Goal: Task Accomplishment & Management: Manage account settings

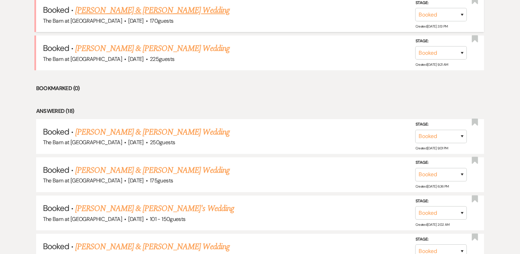
scroll to position [447, 0]
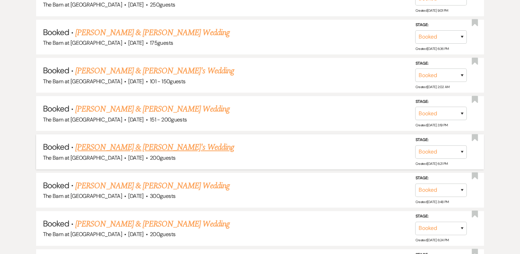
click at [143, 145] on link "[PERSON_NAME] & [PERSON_NAME]'s Wedding" at bounding box center [154, 147] width 159 height 12
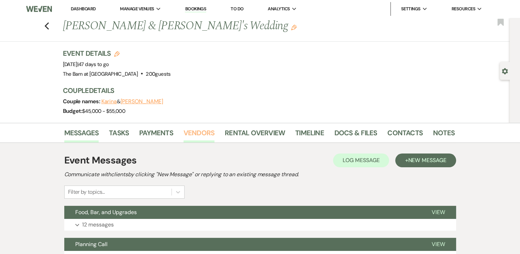
click at [196, 131] on link "Vendors" at bounding box center [198, 134] width 31 height 15
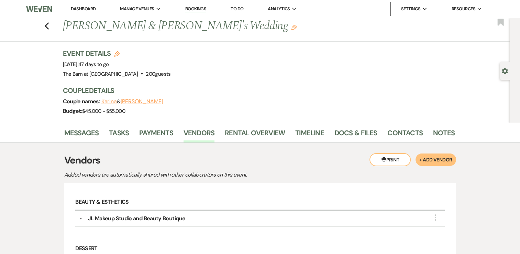
click at [115, 102] on button "Karina" at bounding box center [109, 101] width 16 height 5
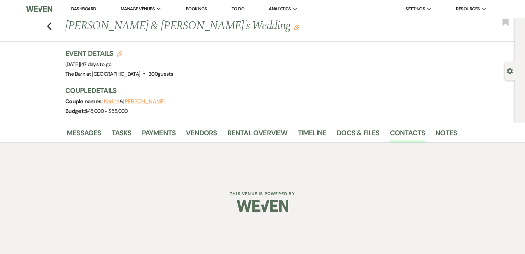
select select "phone"
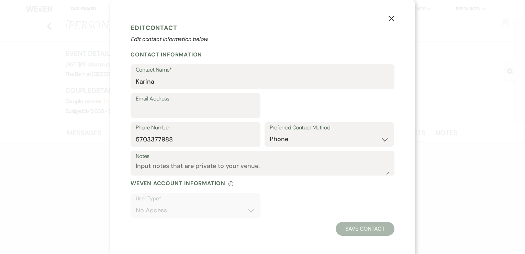
select select "1"
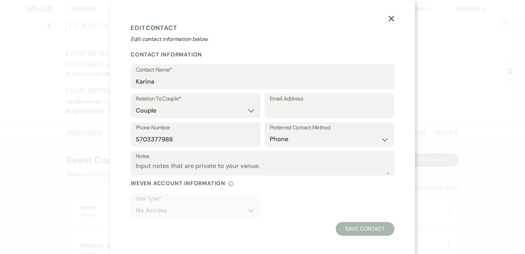
click at [388, 19] on icon "X" at bounding box center [391, 18] width 6 height 6
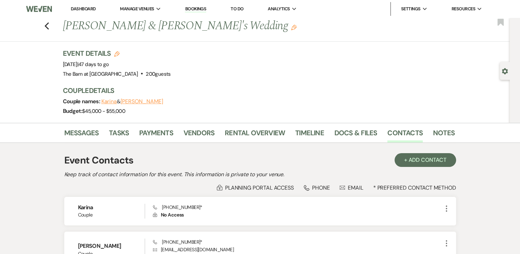
click at [128, 100] on button "[PERSON_NAME]" at bounding box center [141, 101] width 43 height 5
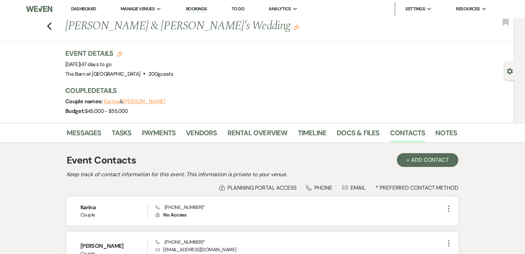
select select "1"
select select "phone"
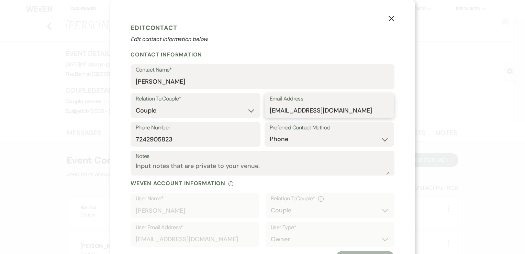
drag, startPoint x: 267, startPoint y: 109, endPoint x: 334, endPoint y: 112, distance: 67.4
click at [334, 112] on input "[EMAIL_ADDRESS][DOMAIN_NAME]" at bounding box center [330, 110] width 120 height 13
